Goal: Transaction & Acquisition: Purchase product/service

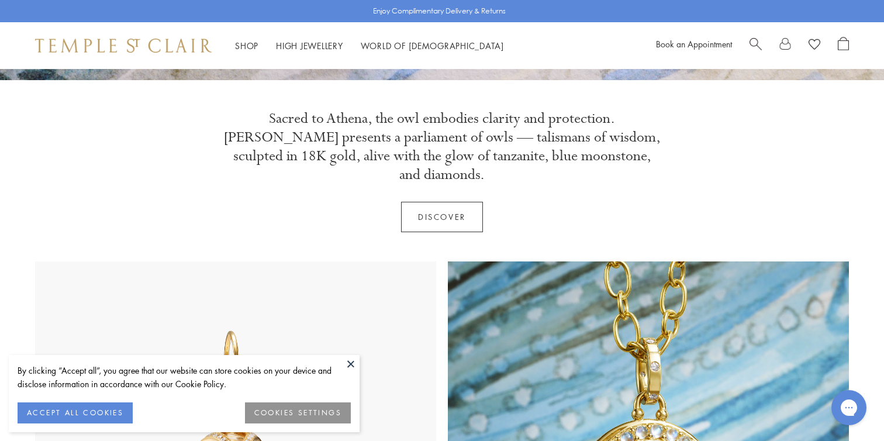
scroll to position [444, 0]
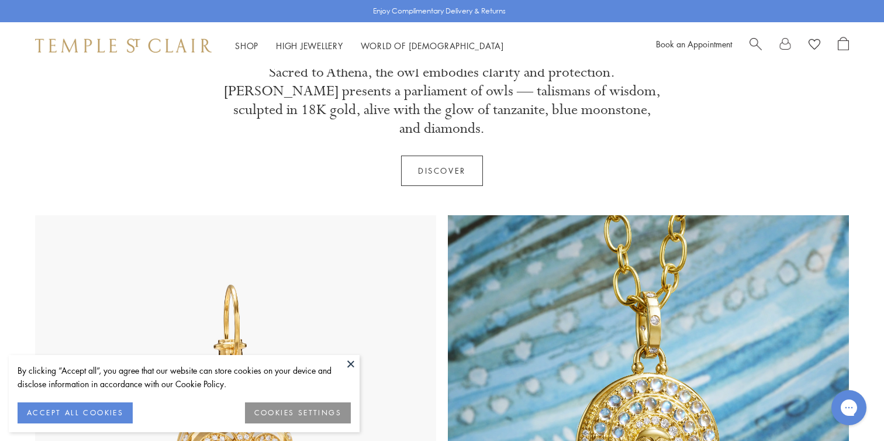
click at [302, 419] on button "COOKIES SETTINGS" at bounding box center [298, 412] width 106 height 21
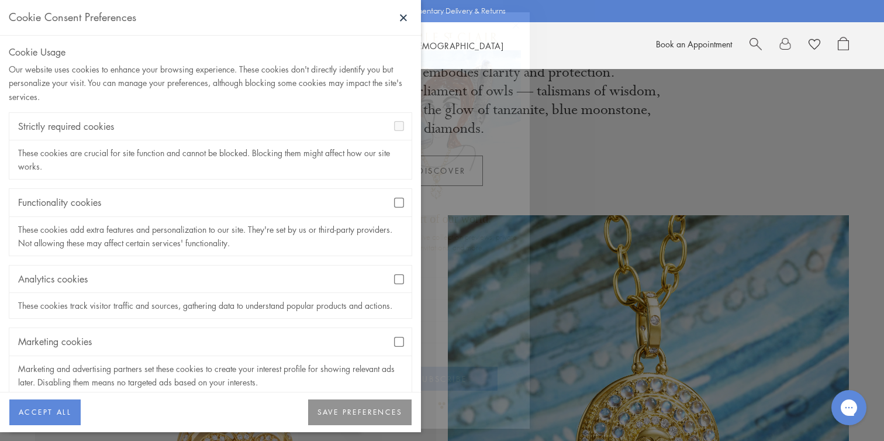
click at [330, 418] on button "SAVE PREFERENCES" at bounding box center [360, 412] width 104 height 26
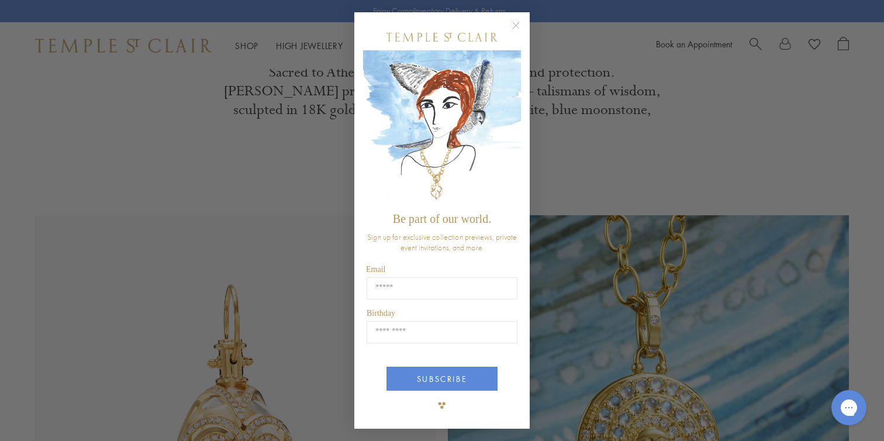
click at [515, 25] on circle "Close dialog" at bounding box center [516, 26] width 14 height 14
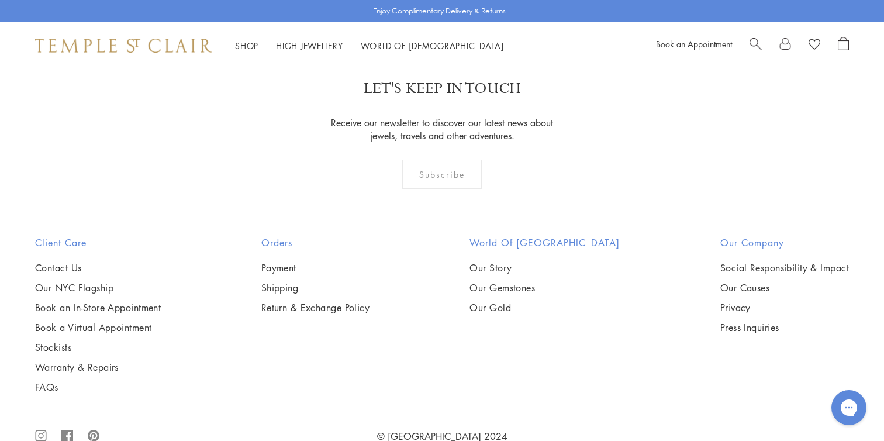
scroll to position [3405, 0]
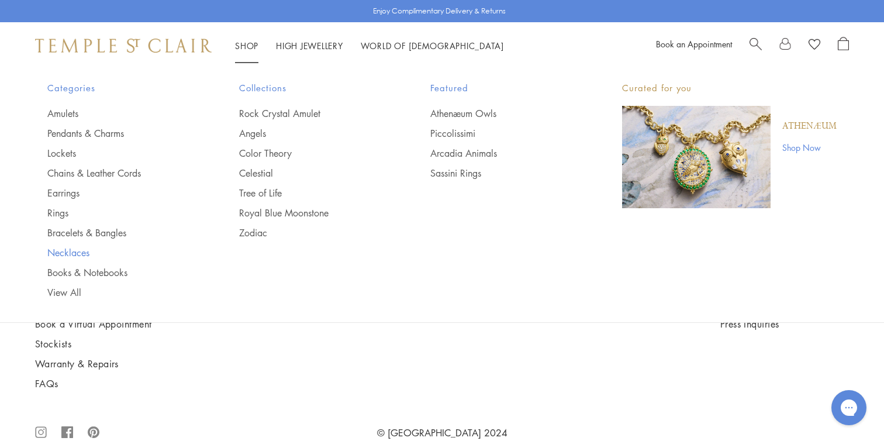
click at [80, 249] on link "Necklaces" at bounding box center [119, 252] width 145 height 13
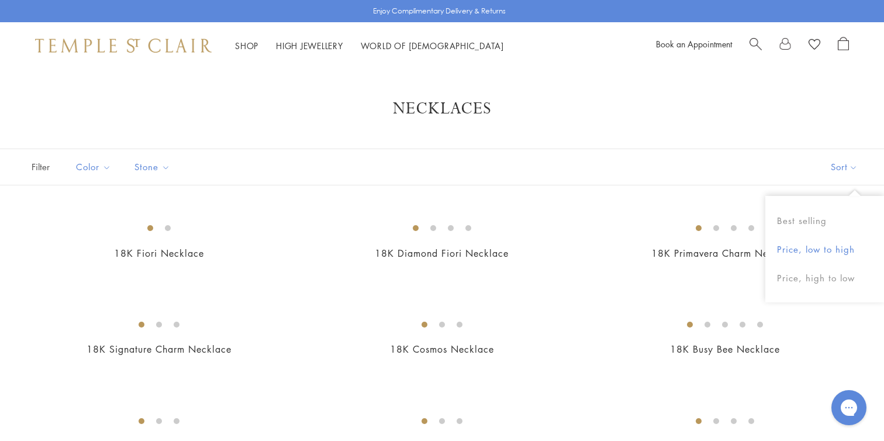
click at [813, 246] on button "Price, low to high" at bounding box center [825, 249] width 119 height 29
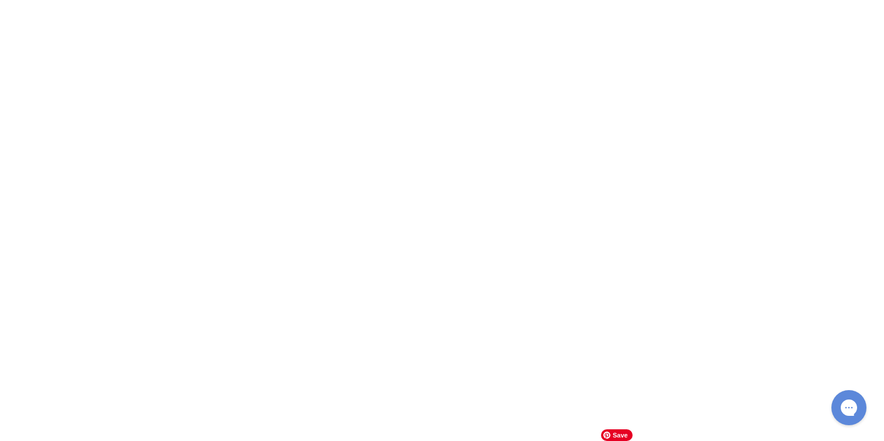
scroll to position [2802, 0]
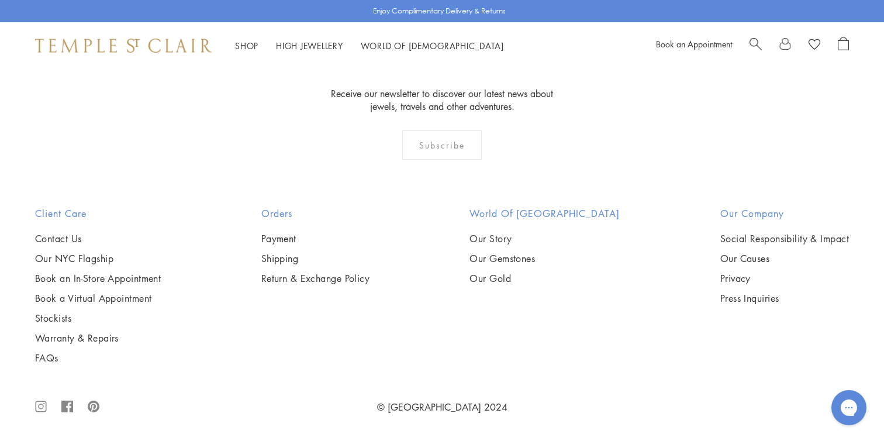
click at [753, 44] on span "Search" at bounding box center [756, 43] width 12 height 12
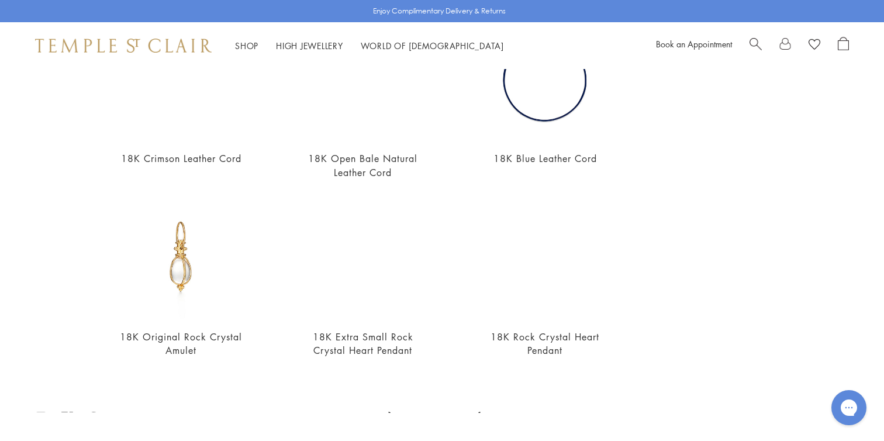
scroll to position [349, 0]
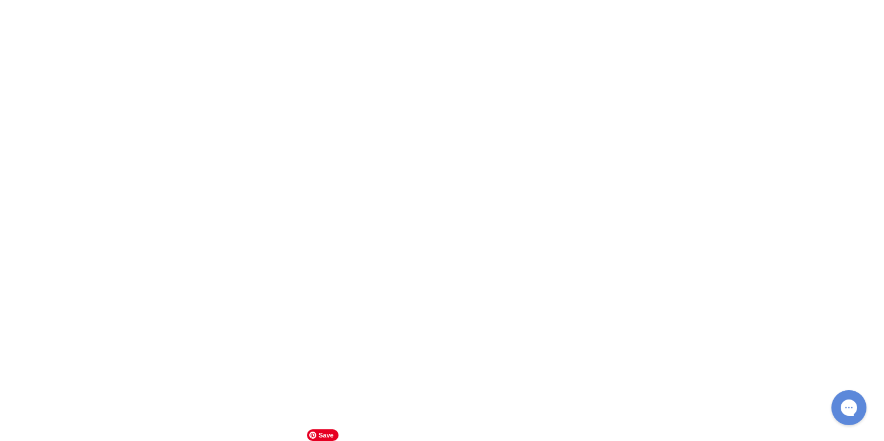
type input "****"
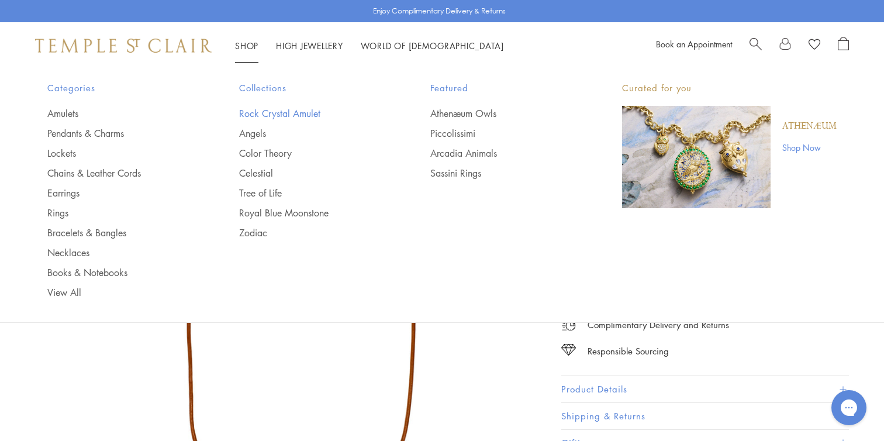
click at [276, 114] on link "Rock Crystal Amulet" at bounding box center [311, 113] width 145 height 13
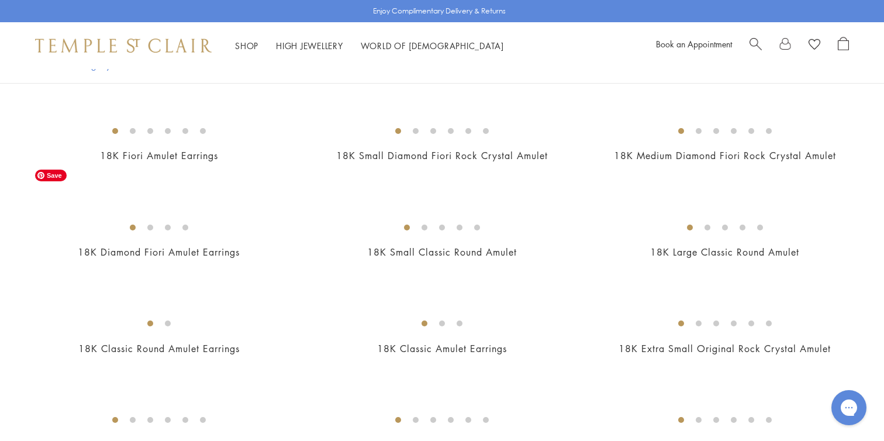
scroll to position [388, 0]
